Goal: Information Seeking & Learning: Learn about a topic

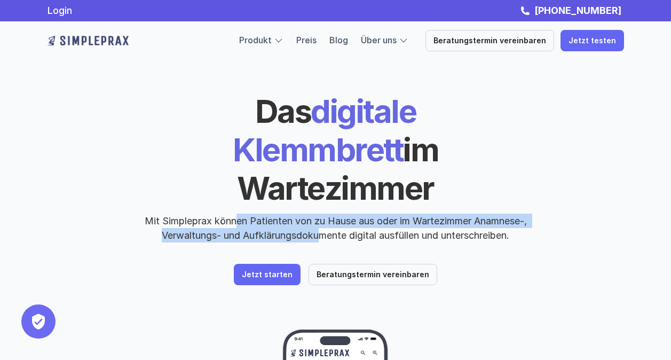
drag, startPoint x: 231, startPoint y: 186, endPoint x: 356, endPoint y: 196, distance: 125.3
click at [356, 214] on p "Mit Simpleprax können Patienten von zu Hause aus oder im Wartezimmer Anamnese-,…" at bounding box center [336, 228] width 400 height 29
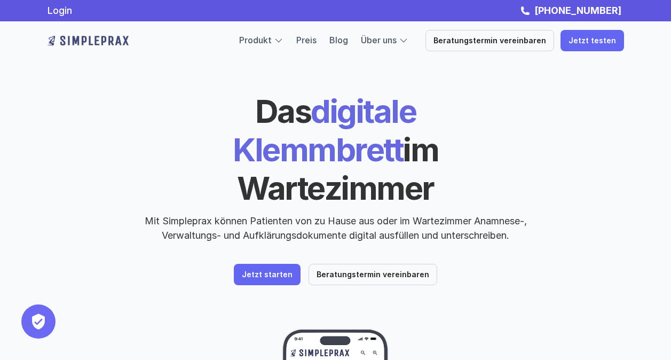
drag, startPoint x: 356, startPoint y: 196, endPoint x: 401, endPoint y: 202, distance: 45.2
click at [401, 214] on p "Mit Simpleprax können Patienten von zu Hause aus oder im Wartezimmer Anamnese-,…" at bounding box center [336, 228] width 400 height 29
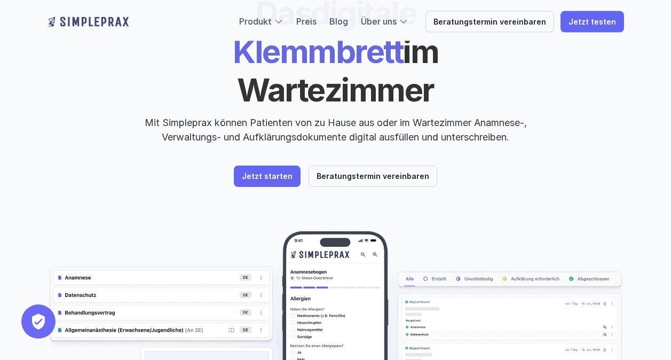
scroll to position [160, 0]
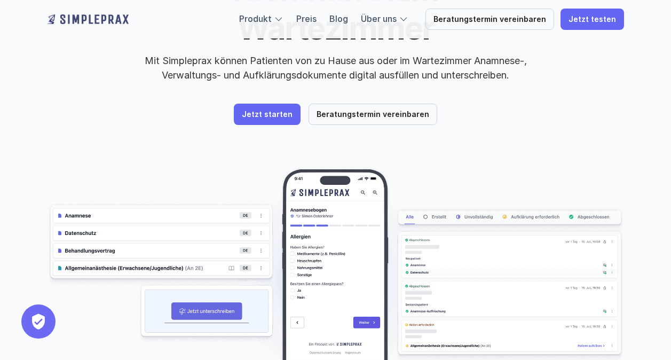
click at [113, 172] on img at bounding box center [336, 283] width 577 height 230
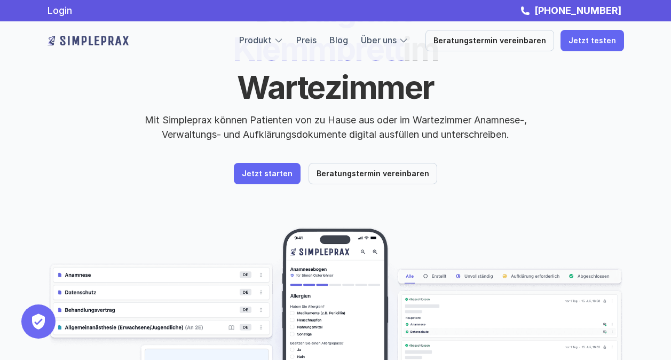
scroll to position [0, 0]
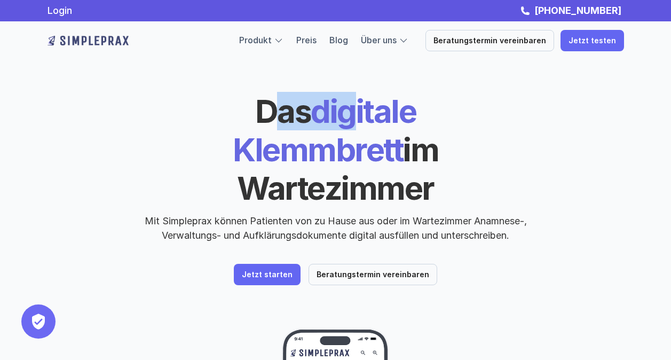
drag, startPoint x: 178, startPoint y: 110, endPoint x: 281, endPoint y: 121, distance: 103.6
click at [281, 121] on h1 "Das digitale Klemmbrett im Wartezimmer" at bounding box center [336, 149] width 368 height 115
drag, startPoint x: 281, startPoint y: 121, endPoint x: 321, endPoint y: 133, distance: 41.4
click at [321, 133] on span "im Wartezimmer" at bounding box center [340, 168] width 207 height 77
click at [255, 106] on span "Das" at bounding box center [283, 111] width 56 height 38
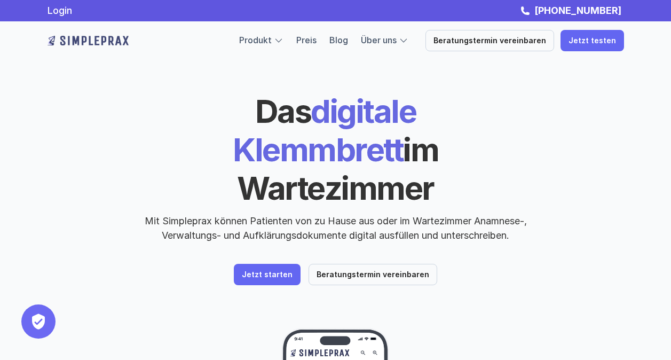
click at [255, 106] on span "Das" at bounding box center [283, 111] width 56 height 38
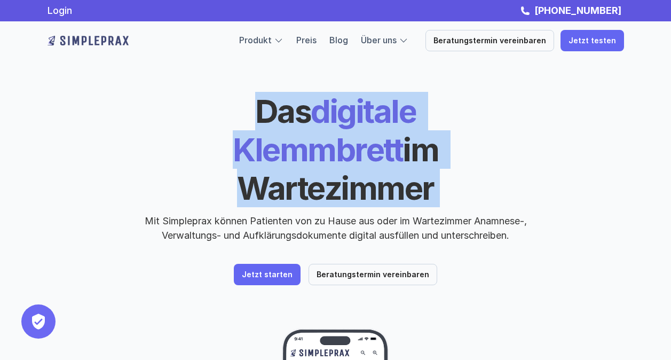
click at [255, 106] on span "Das" at bounding box center [283, 111] width 56 height 38
drag, startPoint x: 216, startPoint y: 106, endPoint x: 157, endPoint y: 127, distance: 62.8
click at [157, 127] on h1 "Das digitale Klemmbrett im Wartezimmer" at bounding box center [336, 149] width 368 height 115
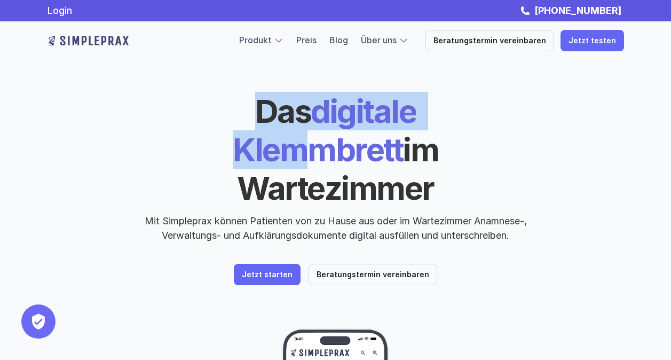
drag, startPoint x: 175, startPoint y: 104, endPoint x: 429, endPoint y: 117, distance: 254.5
click at [429, 117] on h1 "Das digitale Klemmbrett im Wartezimmer" at bounding box center [336, 149] width 368 height 115
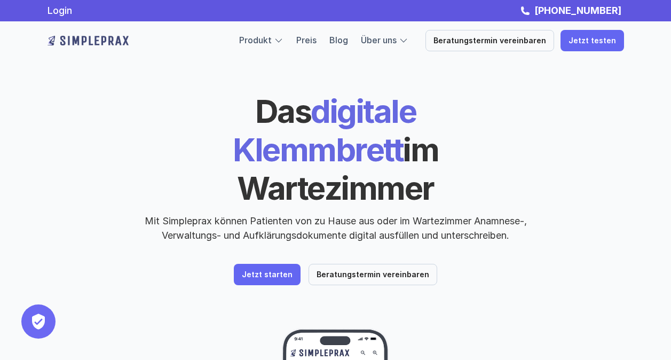
drag, startPoint x: 429, startPoint y: 117, endPoint x: 472, endPoint y: 124, distance: 44.3
click at [472, 124] on h1 "Das digitale Klemmbrett im Wartezimmer" at bounding box center [336, 149] width 368 height 115
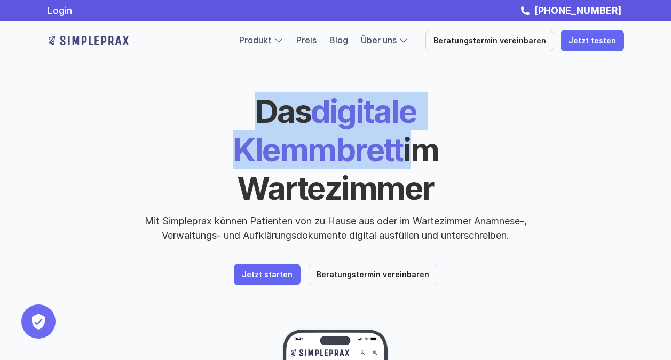
drag, startPoint x: 160, startPoint y: 107, endPoint x: 514, endPoint y: 118, distance: 354.1
click at [514, 118] on h1 "Das digitale Klemmbrett im Wartezimmer" at bounding box center [336, 149] width 368 height 115
drag, startPoint x: 514, startPoint y: 118, endPoint x: 521, endPoint y: 117, distance: 7.0
click at [521, 117] on div "Das digitale Klemmbrett im Wartezimmer Mit Simpleprax können Patienten von zu H…" at bounding box center [336, 167] width 577 height 151
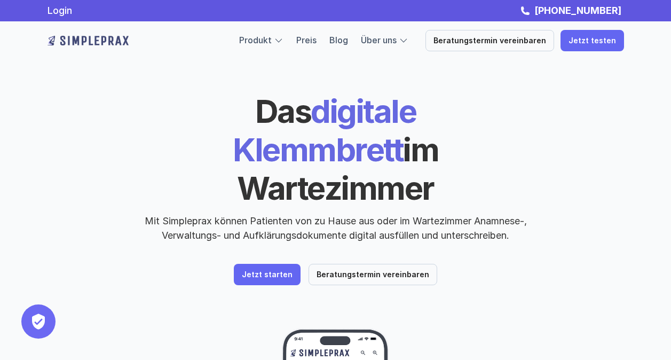
click at [302, 141] on span "im Wartezimmer" at bounding box center [340, 168] width 207 height 77
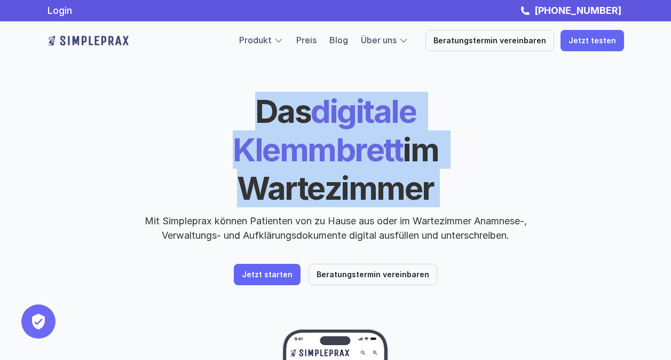
drag, startPoint x: 302, startPoint y: 141, endPoint x: 233, endPoint y: 150, distance: 69.9
click at [237, 150] on span "im Wartezimmer" at bounding box center [340, 168] width 207 height 77
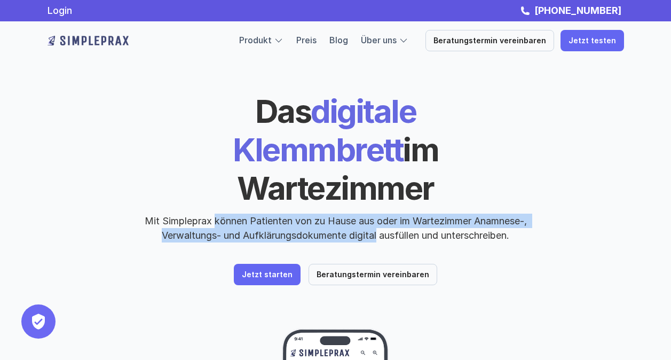
drag, startPoint x: 260, startPoint y: 192, endPoint x: 379, endPoint y: 198, distance: 119.2
click at [379, 214] on p "Mit Simpleprax können Patienten von zu Hause aus oder im Wartezimmer Anamnese-,…" at bounding box center [336, 228] width 400 height 29
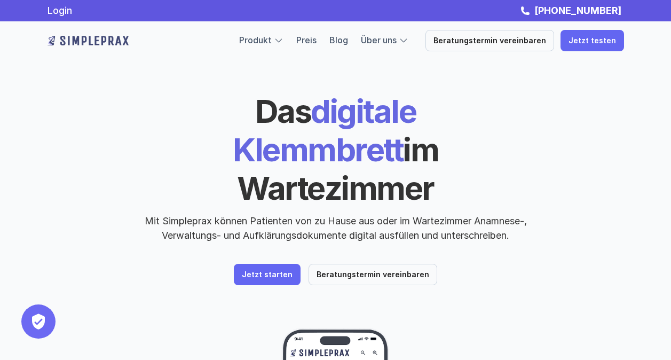
drag, startPoint x: 379, startPoint y: 198, endPoint x: 396, endPoint y: 200, distance: 17.2
click at [396, 214] on p "Mit Simpleprax können Patienten von zu Hause aus oder im Wartezimmer Anamnese-,…" at bounding box center [336, 228] width 400 height 29
drag, startPoint x: 184, startPoint y: 193, endPoint x: 288, endPoint y: 205, distance: 104.8
click at [288, 205] on div "Das digitale Klemmbrett im Wartezimmer Mit Simpleprax können Patienten von zu H…" at bounding box center [336, 188] width 577 height 193
drag, startPoint x: 288, startPoint y: 205, endPoint x: 445, endPoint y: 223, distance: 157.5
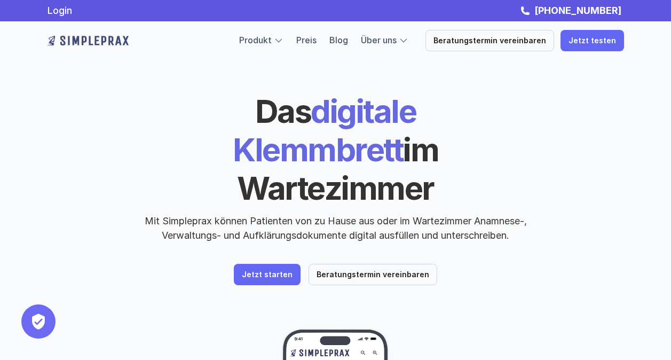
click at [445, 223] on div "Das digitale Klemmbrett im Wartezimmer Mit Simpleprax können Patienten von zu H…" at bounding box center [336, 188] width 577 height 193
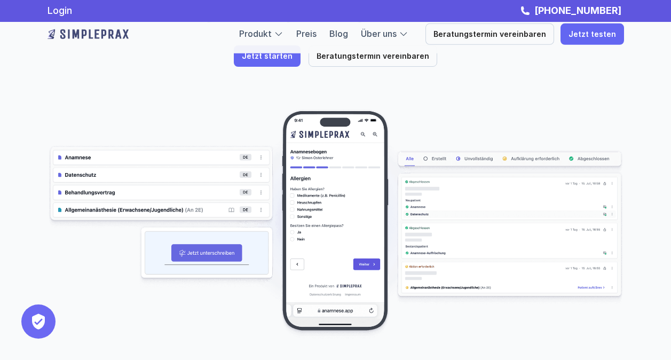
scroll to position [214, 0]
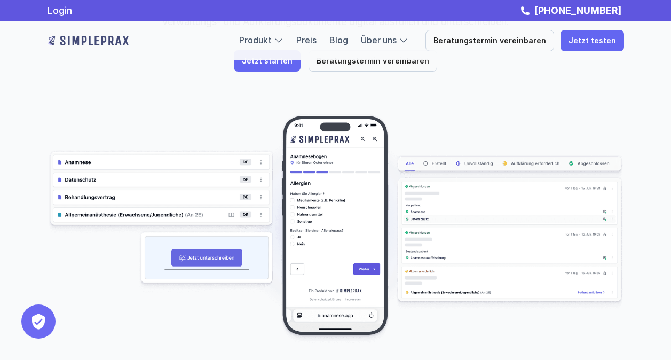
click at [109, 159] on img at bounding box center [336, 229] width 577 height 230
click at [101, 144] on img at bounding box center [336, 229] width 577 height 230
click at [96, 180] on img at bounding box center [336, 229] width 577 height 230
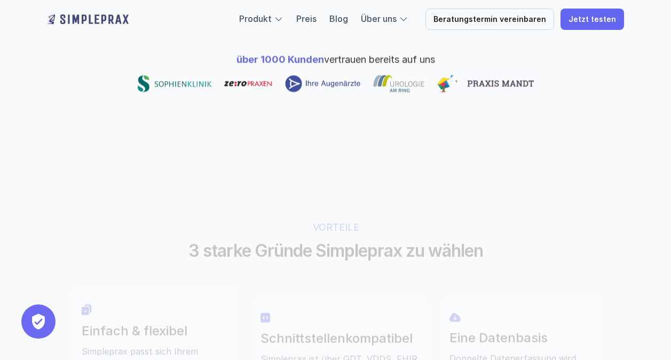
scroll to position [747, 0]
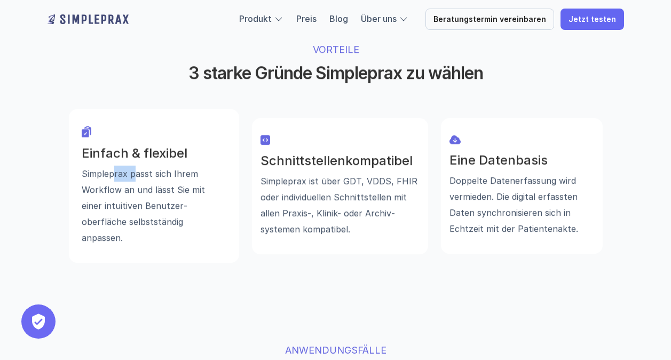
click at [144, 146] on div "Einfach & flexibel Simpleprax passt sich Ihrem Workflow an und lässt Sie mit ei…" at bounding box center [154, 196] width 145 height 100
drag, startPoint x: 144, startPoint y: 125, endPoint x: 199, endPoint y: 154, distance: 61.6
click at [199, 165] on p "Simpleprax passt sich Ihrem Workflow an und lässt Sie mit einer intuitiven Benu…" at bounding box center [154, 205] width 145 height 80
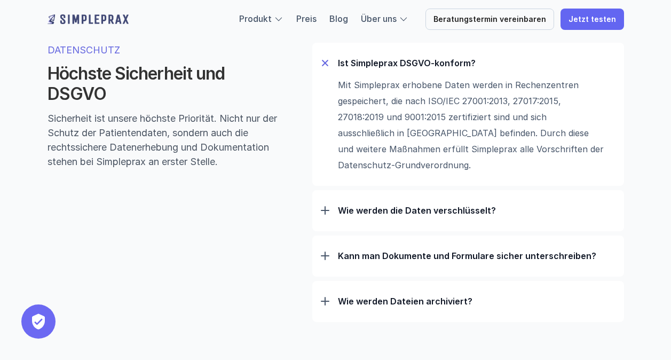
scroll to position [3363, 0]
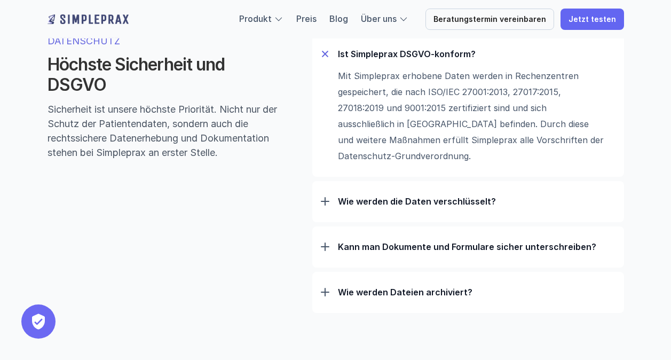
click at [433, 207] on p "Wie werden die Daten verschlüsselt?" at bounding box center [477, 201] width 278 height 11
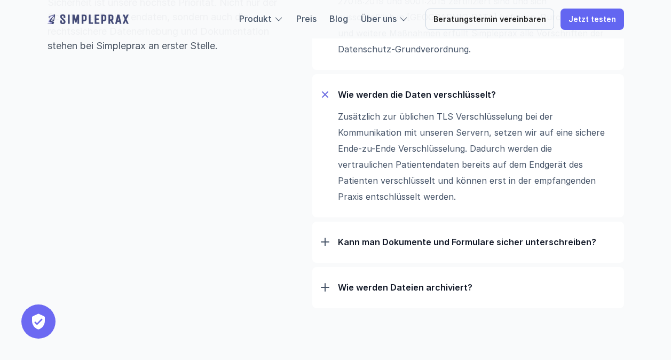
scroll to position [3523, 0]
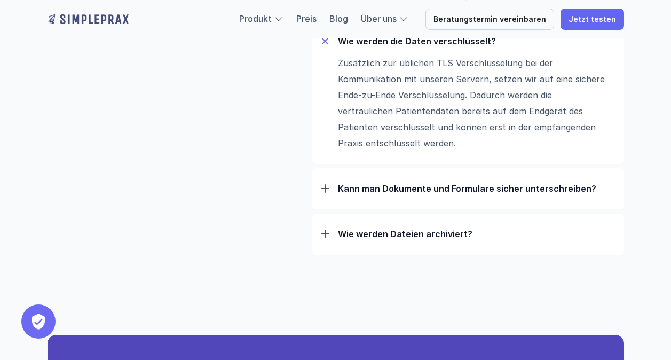
click at [353, 194] on p "Kann man Dokumente und Formulare sicher unterschreiben?" at bounding box center [477, 188] width 278 height 11
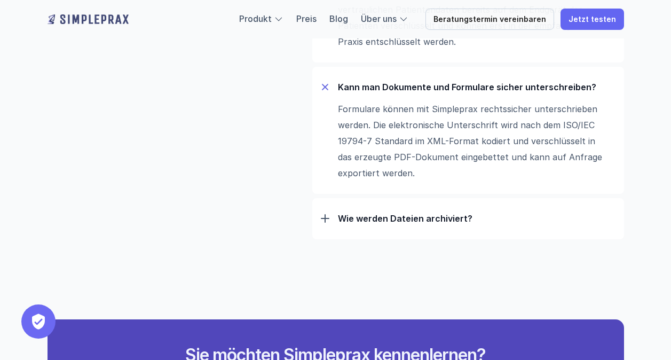
scroll to position [3630, 0]
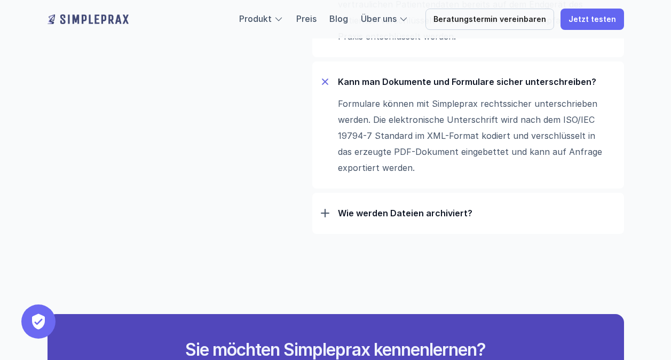
click at [360, 224] on div "Wie werden Dateien archiviert?" at bounding box center [468, 213] width 295 height 28
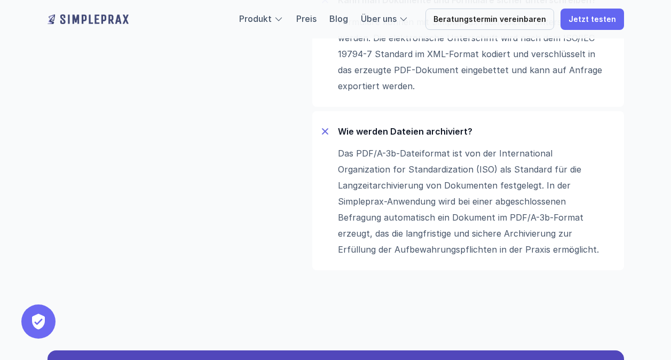
scroll to position [3737, 0]
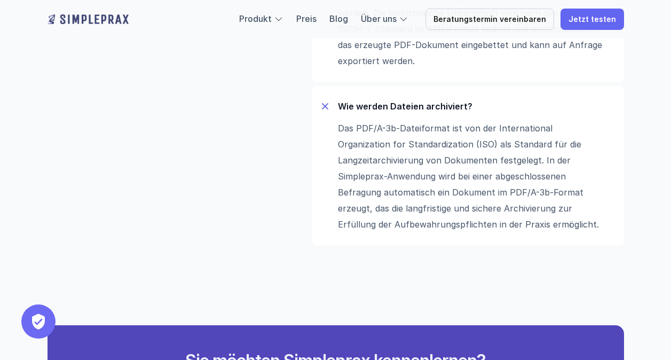
drag, startPoint x: 354, startPoint y: 128, endPoint x: 405, endPoint y: 130, distance: 50.2
click at [392, 126] on p "Das PDF/A-3b-Dateiformat ist von der International Organization for Standardiza…" at bounding box center [471, 176] width 267 height 112
click at [404, 132] on p "Das PDF/A-3b-Dateiformat ist von der International Organization for Standardiza…" at bounding box center [471, 176] width 267 height 112
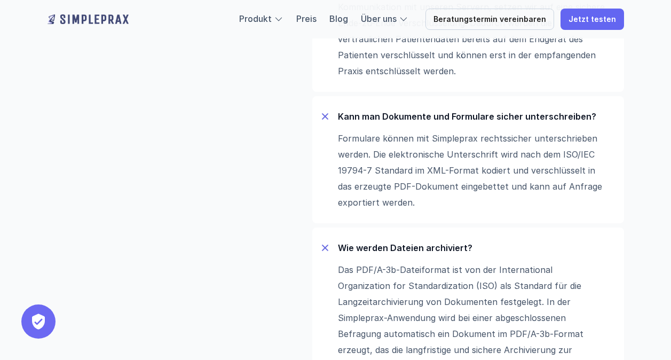
scroll to position [3577, 0]
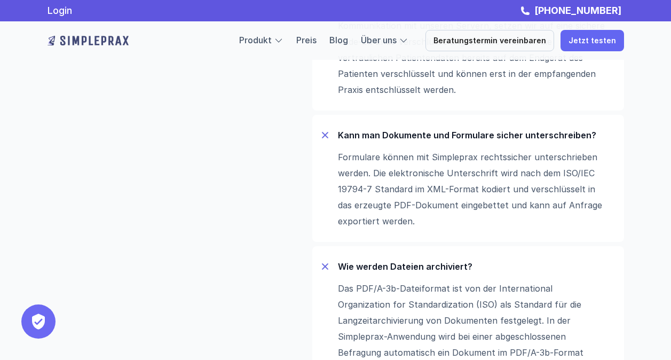
click at [326, 272] on div at bounding box center [325, 266] width 12 height 12
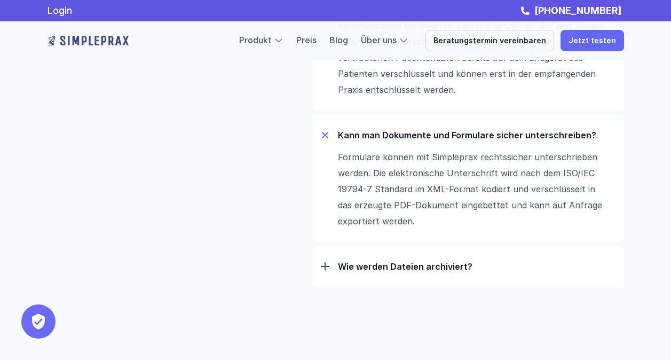
click at [332, 136] on div "Kann man Dokumente und Formulare sicher unterschreiben?" at bounding box center [468, 135] width 295 height 28
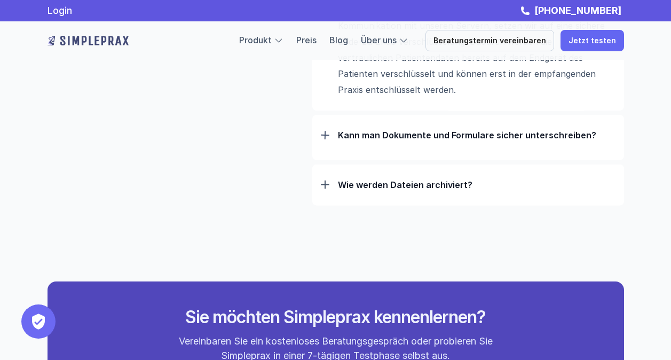
scroll to position [3363, 0]
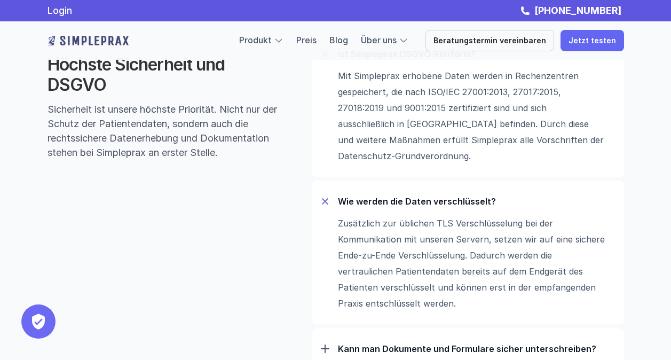
click at [315, 224] on div "Wie werden die Daten verschlüsselt? Zusätzlich zur üblichen TLS Verschlüsselung…" at bounding box center [468, 252] width 312 height 143
click at [325, 204] on div at bounding box center [324, 201] width 7 height 7
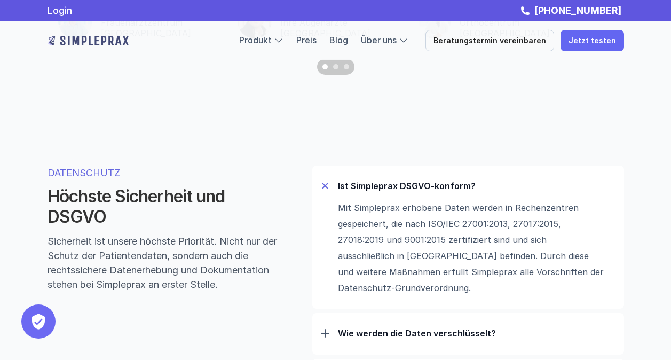
scroll to position [3150, 0]
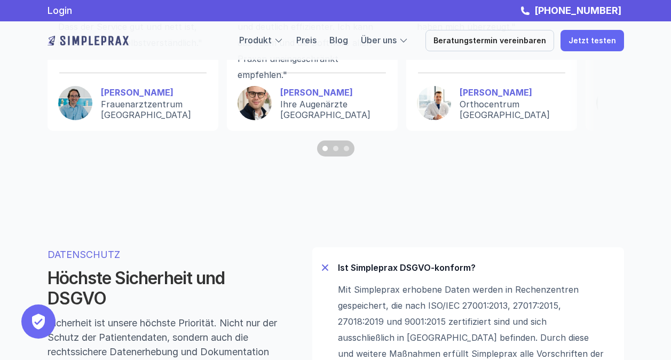
click at [327, 265] on div "Ist Simpleprax DSGVO-konform?" at bounding box center [468, 268] width 295 height 28
